Goal: Find specific page/section: Find specific page/section

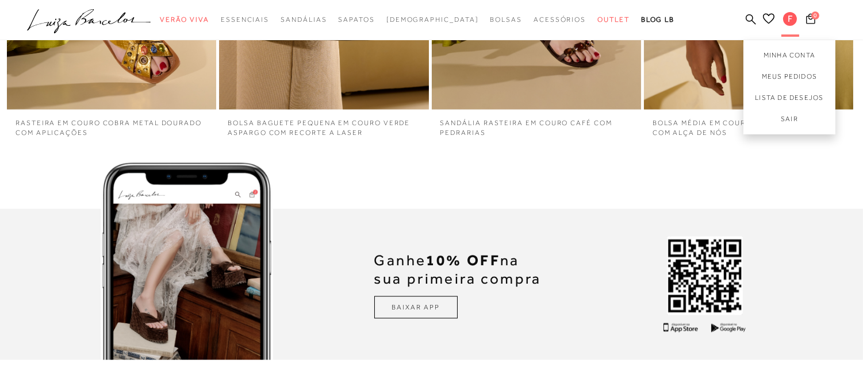
scroll to position [3015, 0]
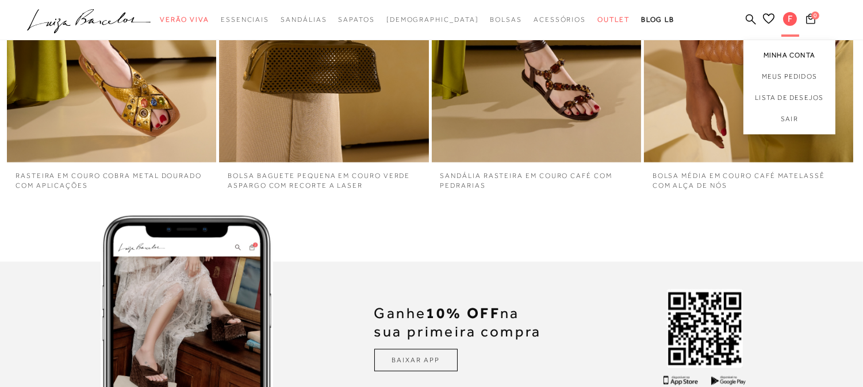
click at [775, 53] on link "Minha Conta" at bounding box center [789, 53] width 92 height 26
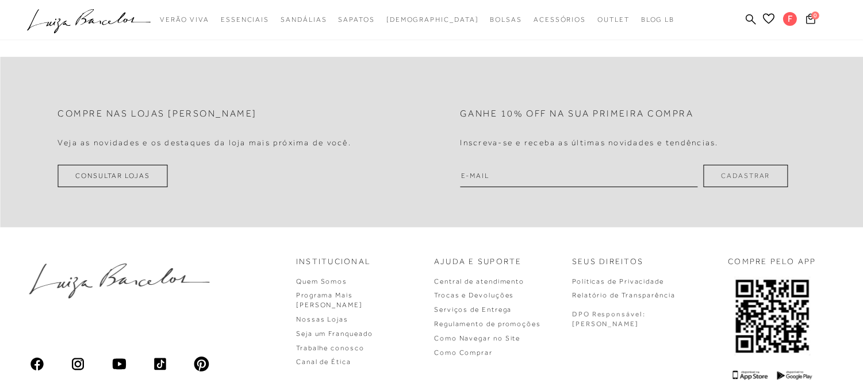
scroll to position [551, 0]
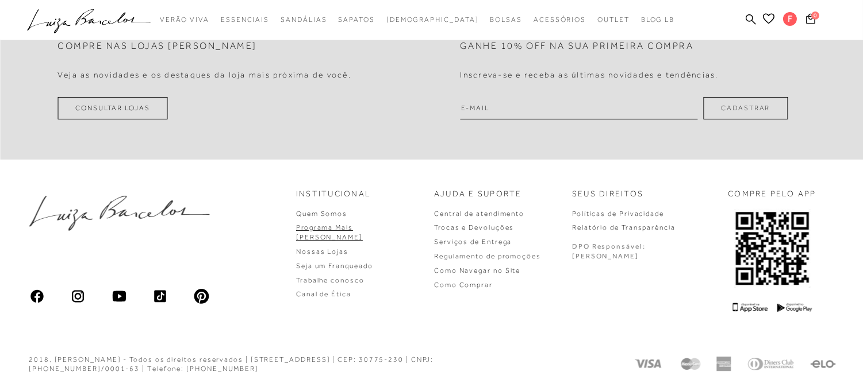
click at [363, 229] on link "Programa Mais [PERSON_NAME]" at bounding box center [329, 233] width 67 height 18
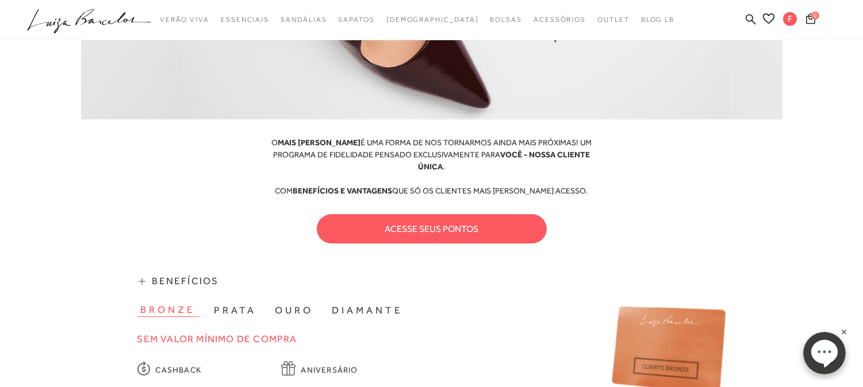
scroll to position [383, 0]
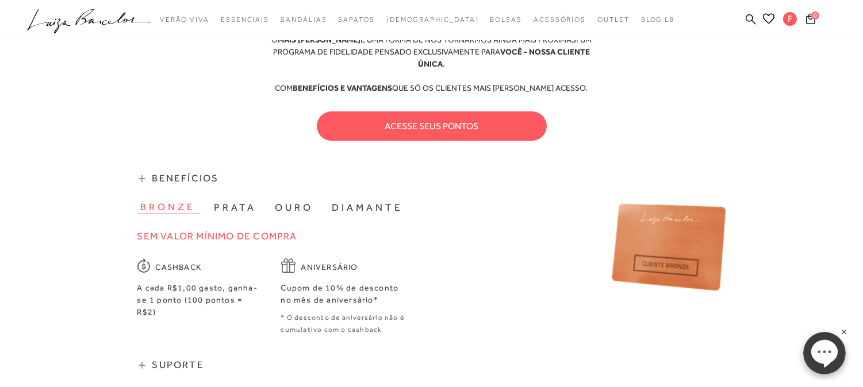
click at [423, 129] on div "acesse seus pontos" at bounding box center [431, 126] width 701 height 47
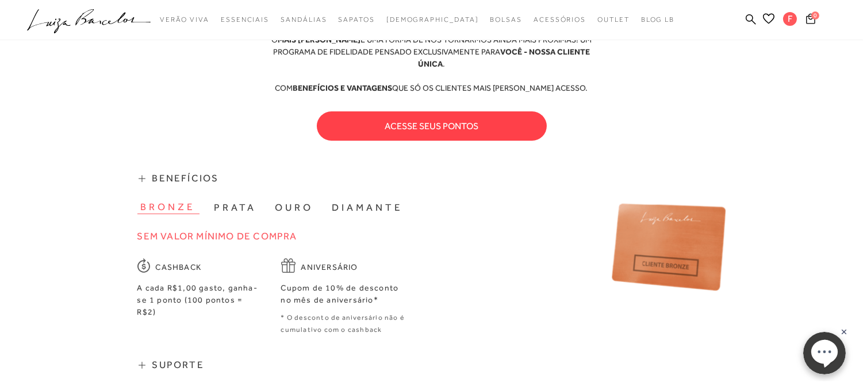
click at [429, 125] on button "acesse seus pontos" at bounding box center [432, 125] width 230 height 29
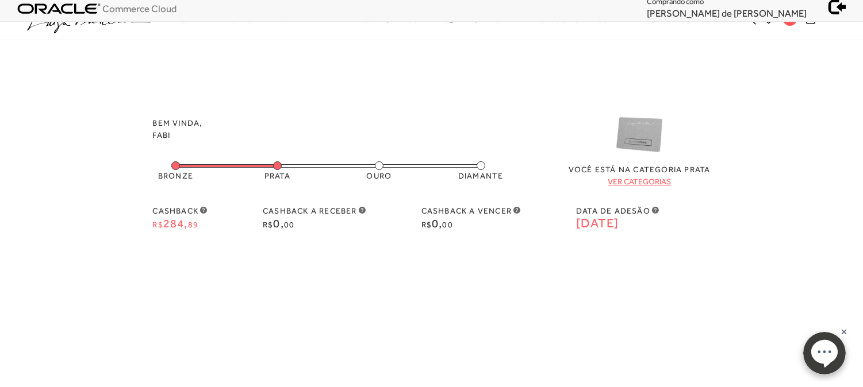
scroll to position [0, 0]
